Goal: Information Seeking & Learning: Learn about a topic

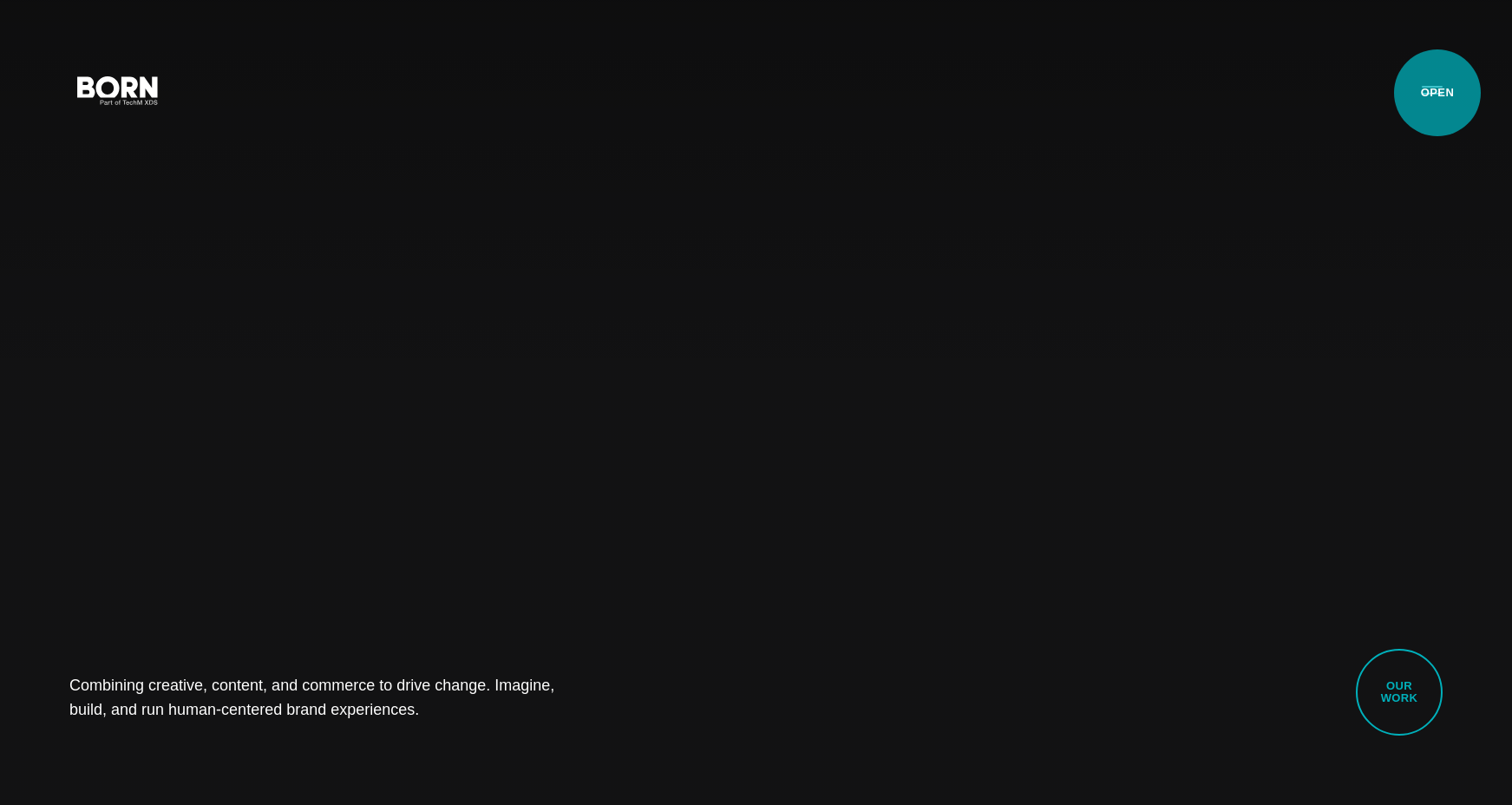
click at [1438, 93] on button "Primary Menu" at bounding box center [1433, 89] width 42 height 36
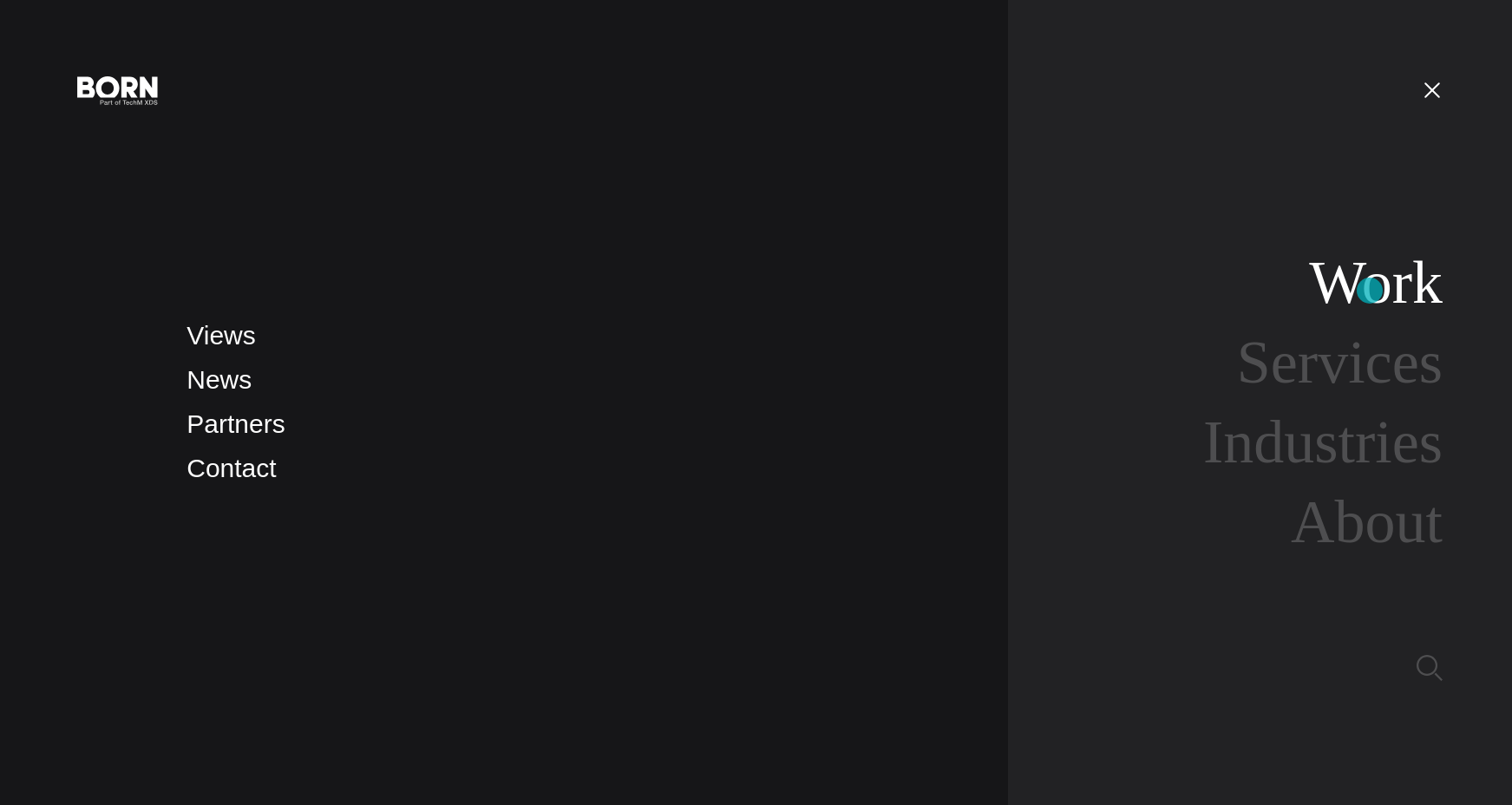
click at [1370, 291] on link "Work" at bounding box center [1376, 283] width 134 height 67
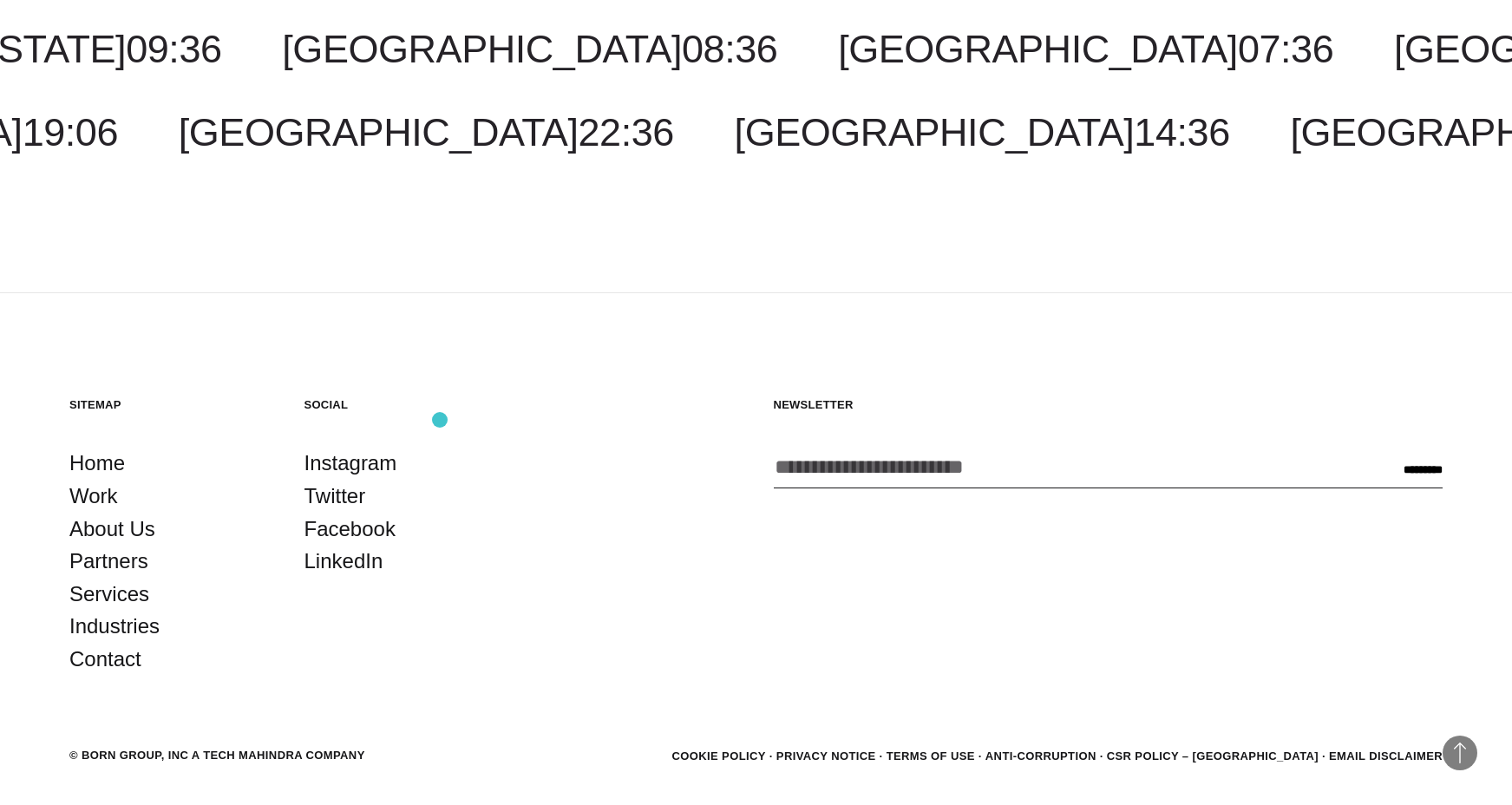
scroll to position [5906, 0]
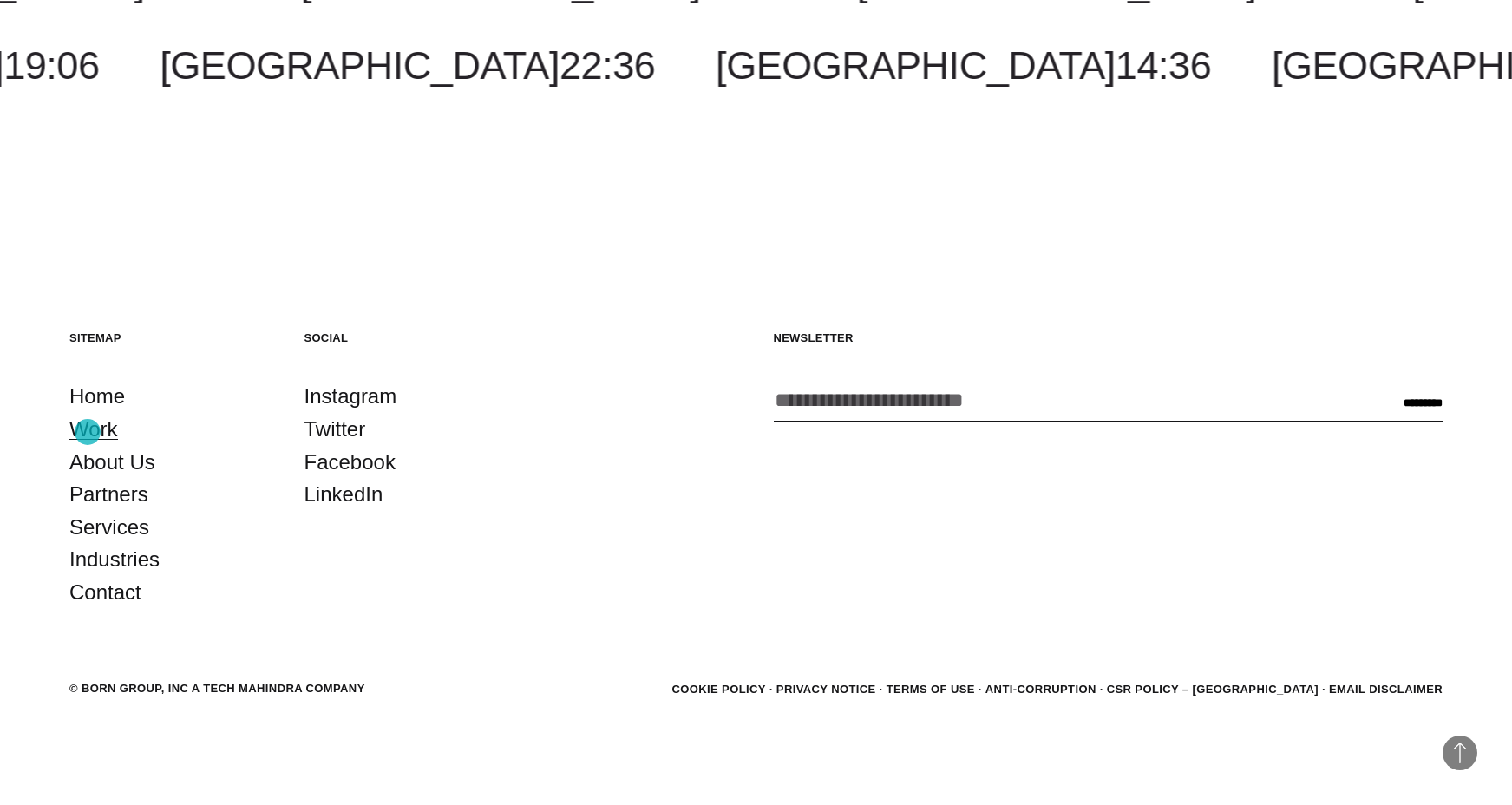
click at [88, 432] on link "Work" at bounding box center [94, 429] width 49 height 33
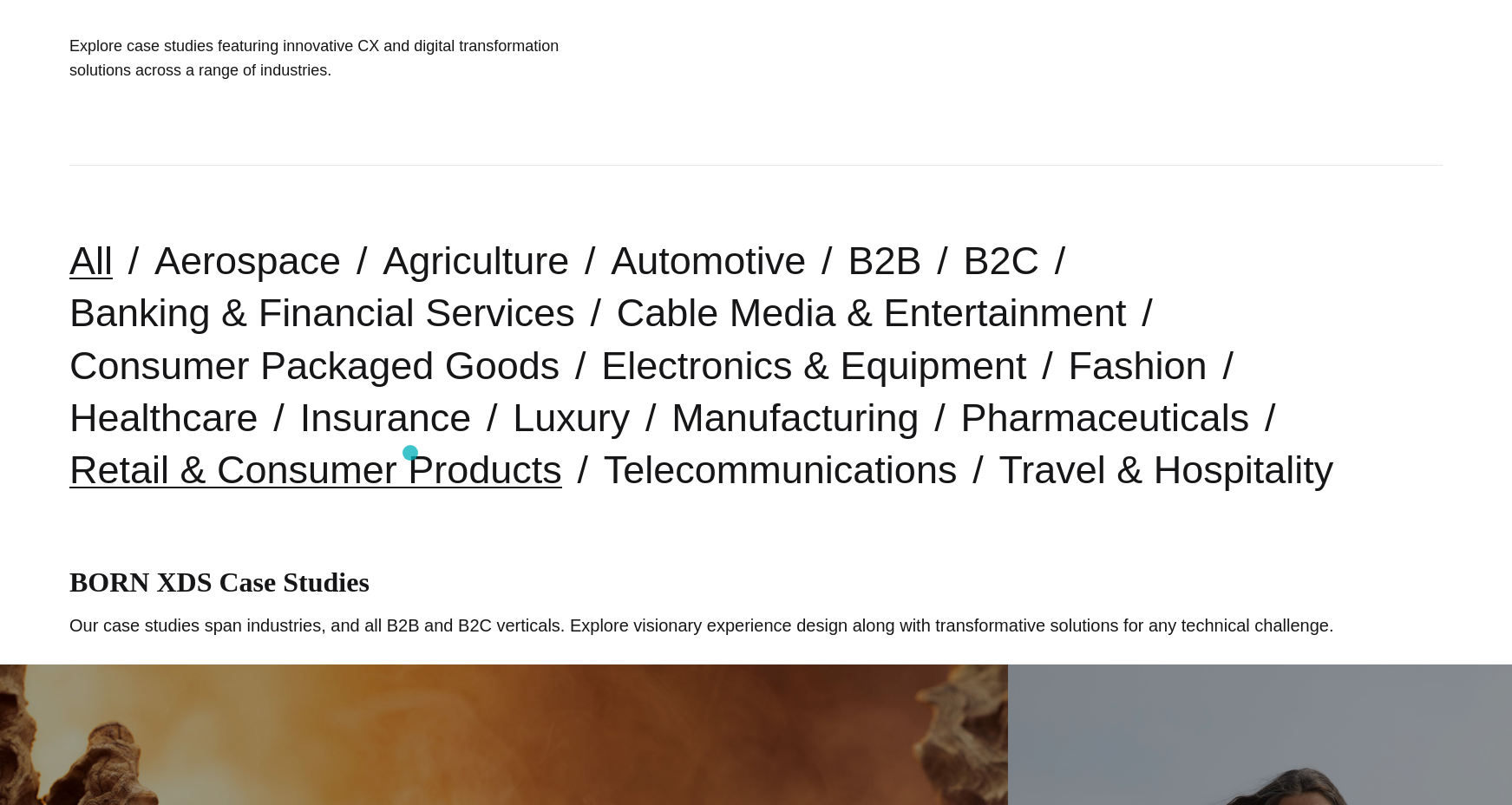
scroll to position [301, 0]
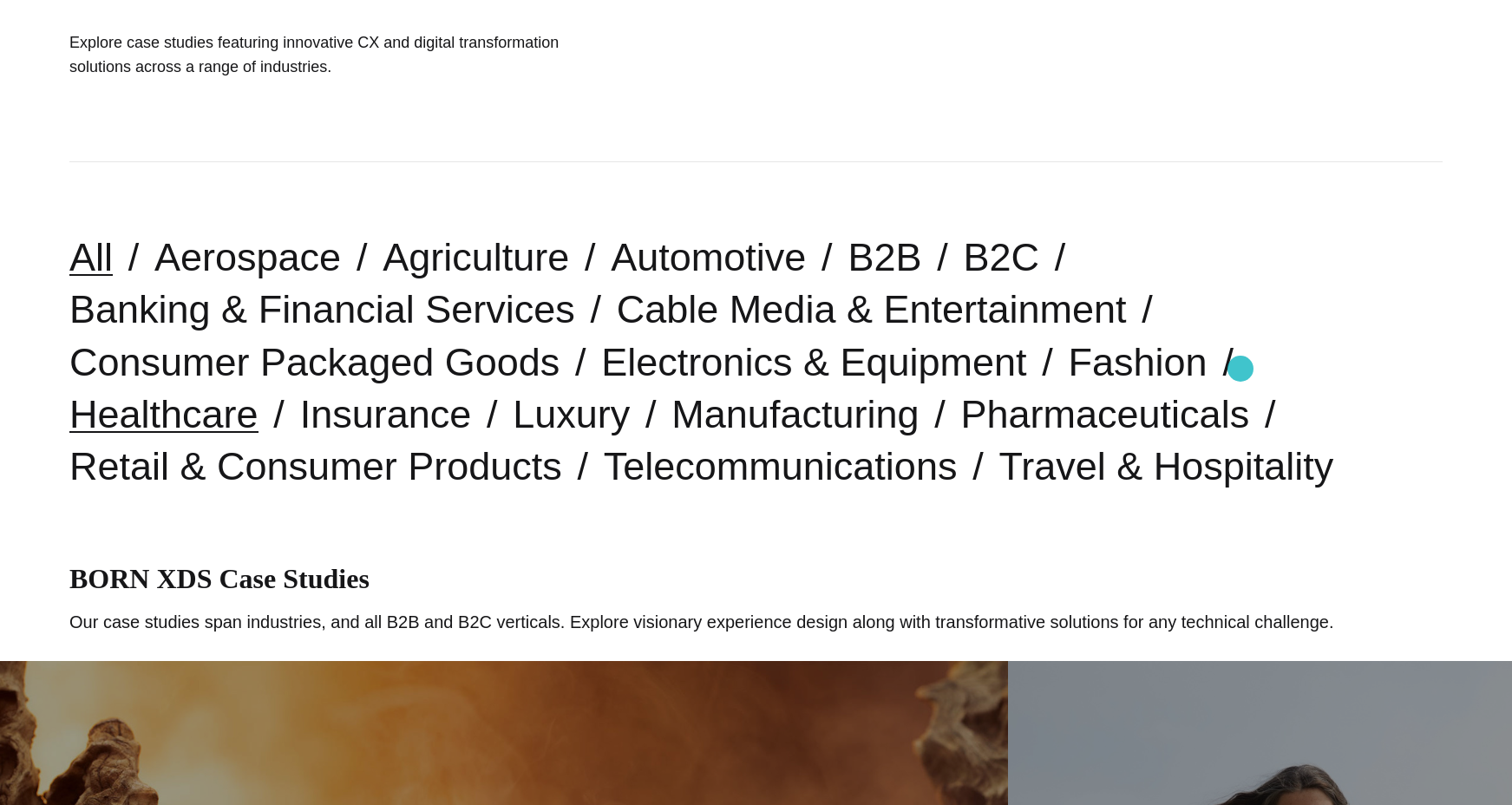
click at [258, 392] on link "Healthcare" at bounding box center [163, 414] width 189 height 44
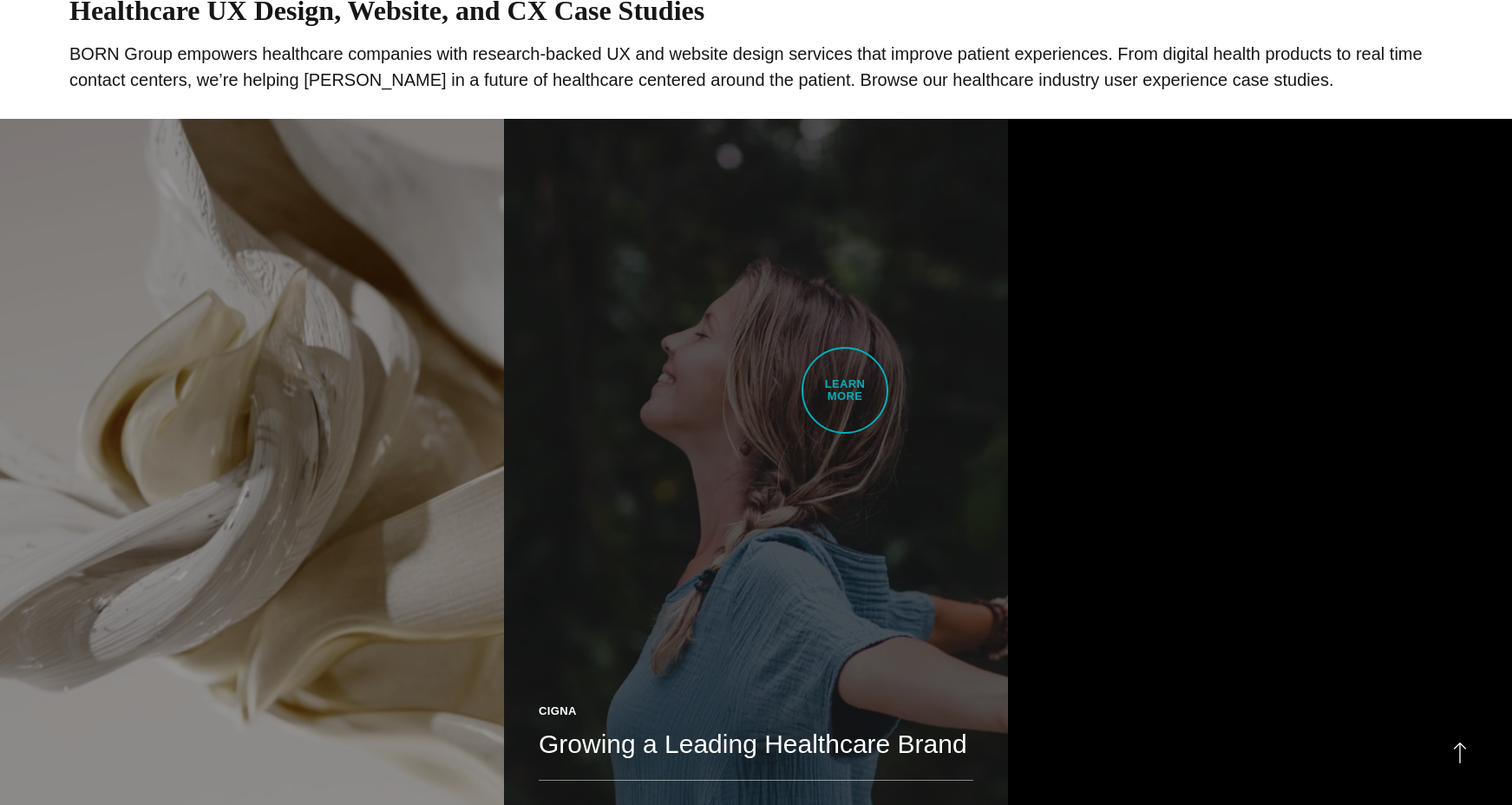
scroll to position [984, 0]
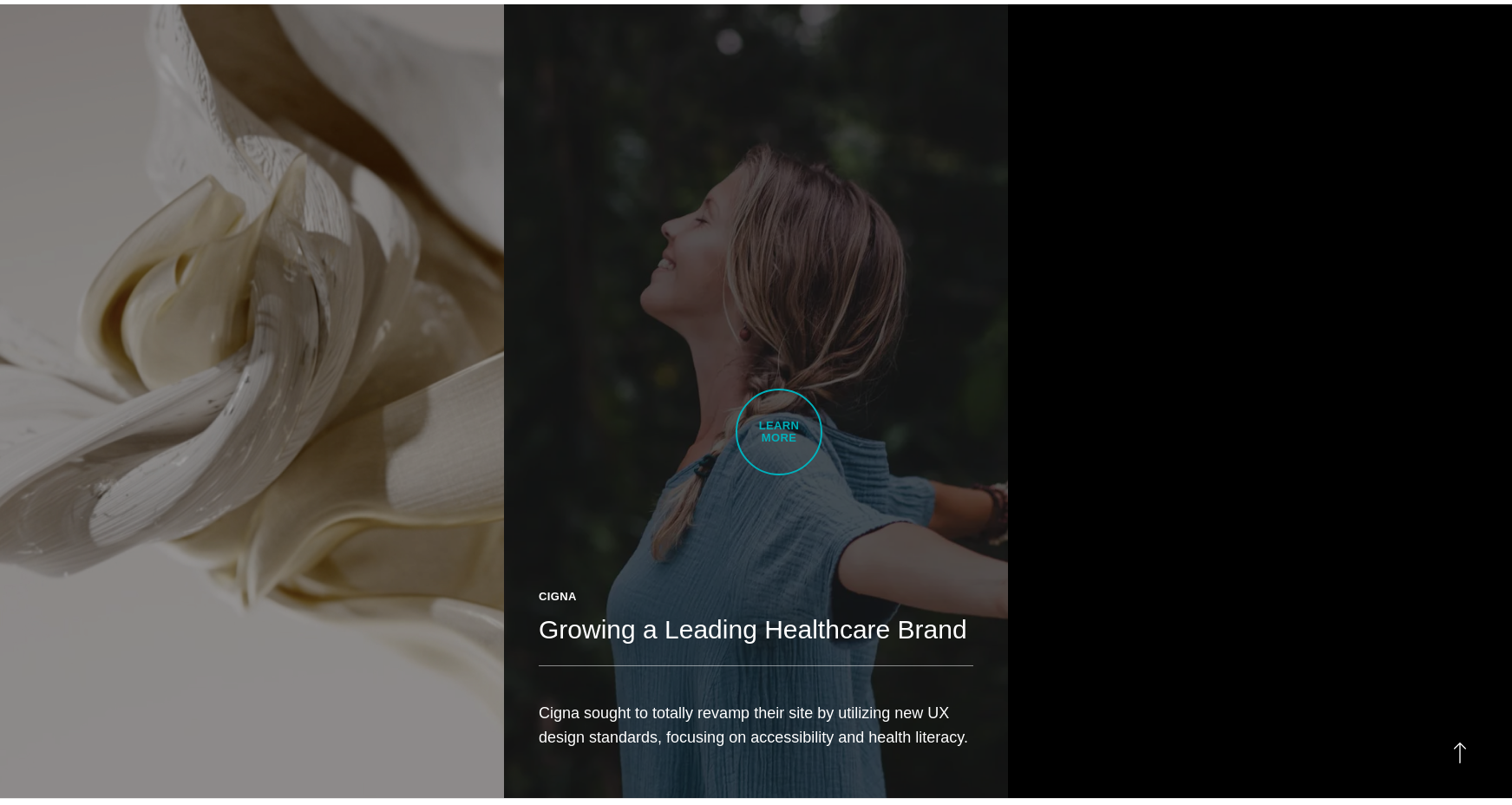
click at [781, 432] on link "Cigna Growing a Leading Healthcare Brand Cigna sought to totally revamp their s…" at bounding box center [755, 401] width 504 height 794
